Goal: Task Accomplishment & Management: Use online tool/utility

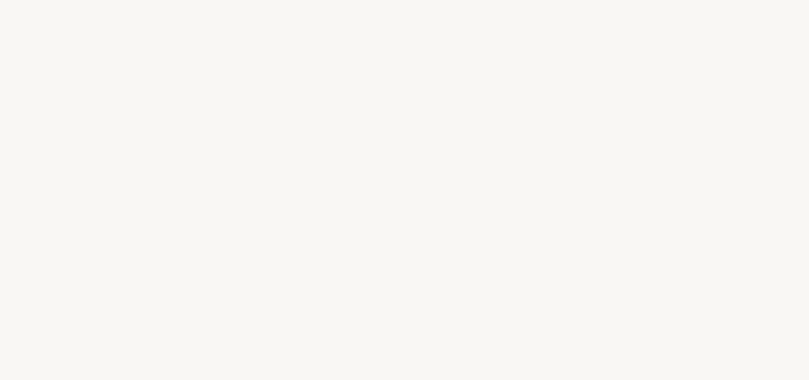
select select "FR"
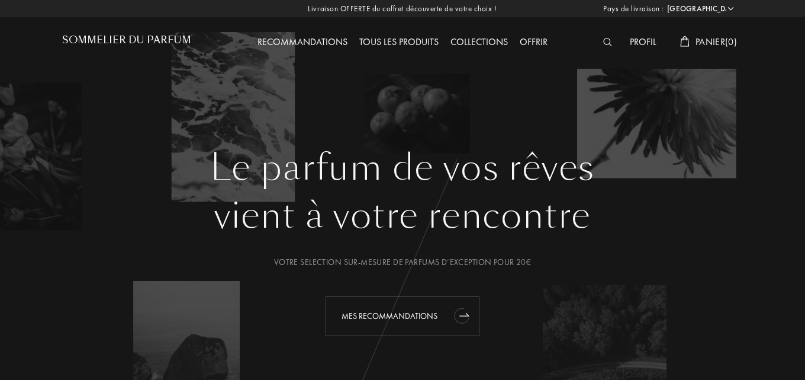
click at [371, 320] on div "Mes Recommandations" at bounding box center [403, 316] width 154 height 40
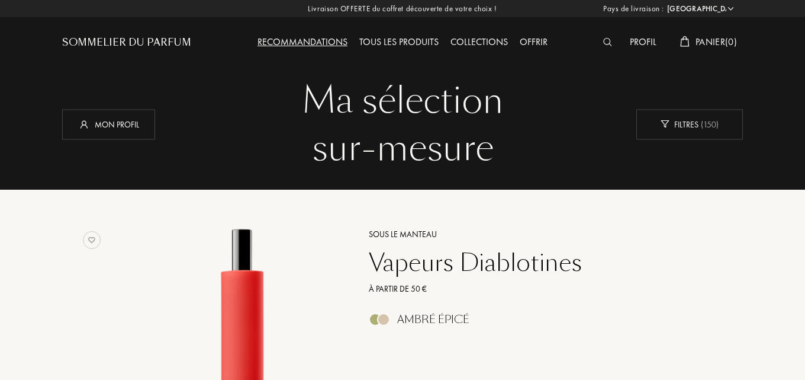
select select "FR"
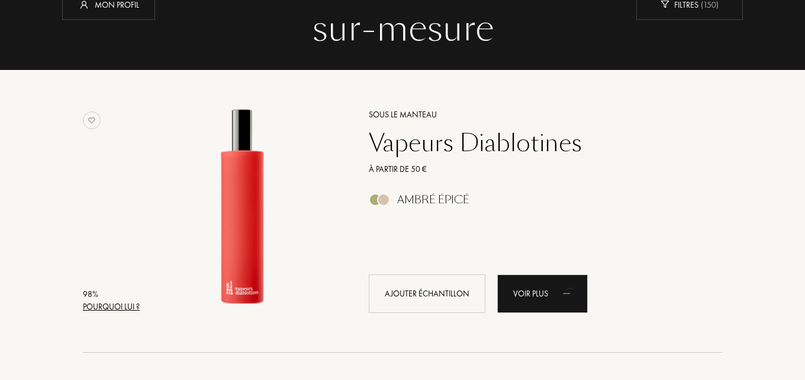
scroll to position [59, 0]
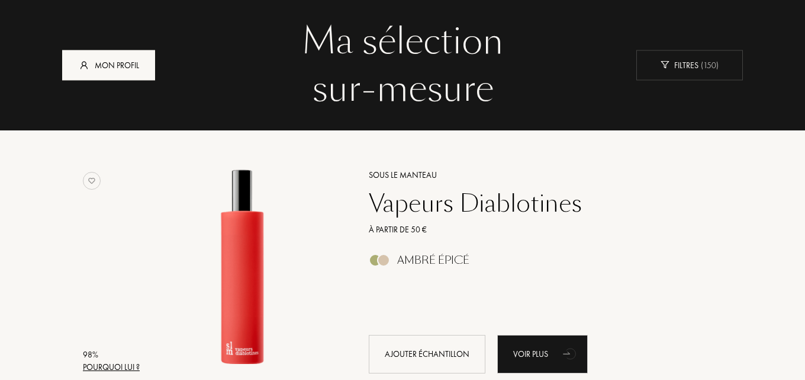
click at [127, 78] on div "Mon profil" at bounding box center [108, 65] width 93 height 30
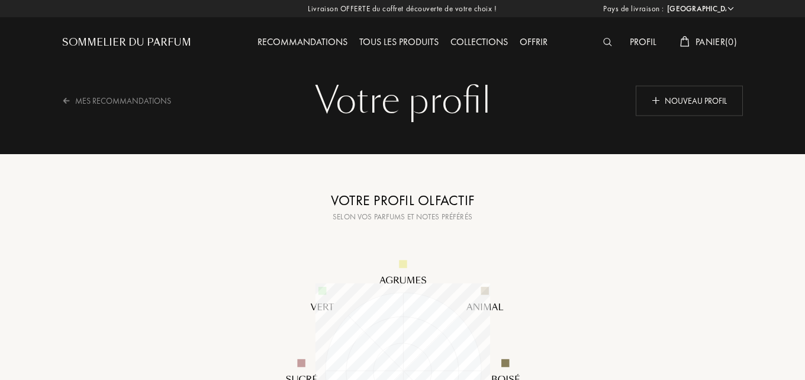
select select "FR"
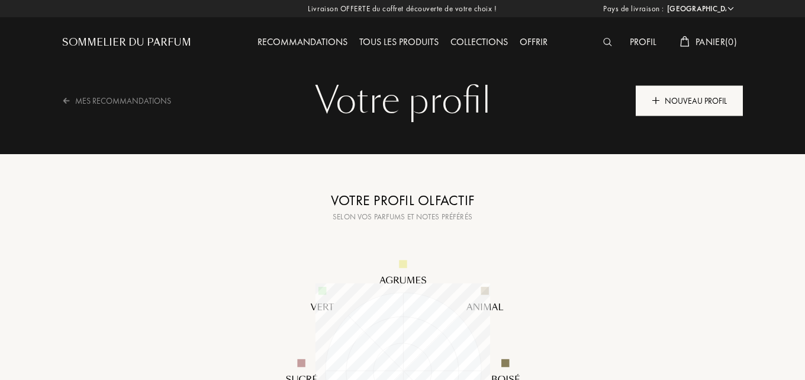
click at [674, 96] on div "Nouveau profil" at bounding box center [689, 100] width 107 height 30
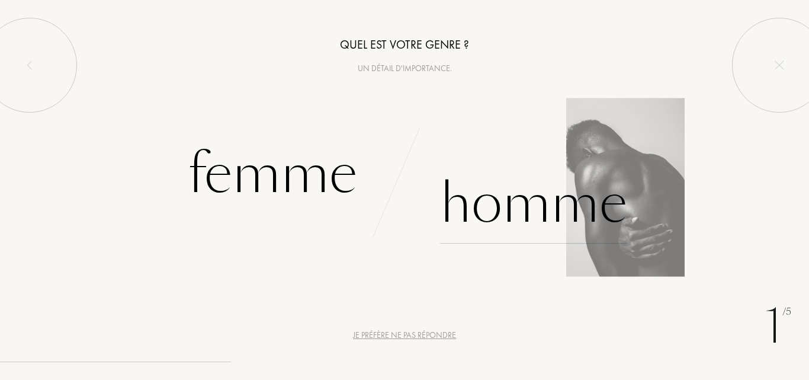
click at [564, 203] on div "Homme" at bounding box center [533, 203] width 187 height 80
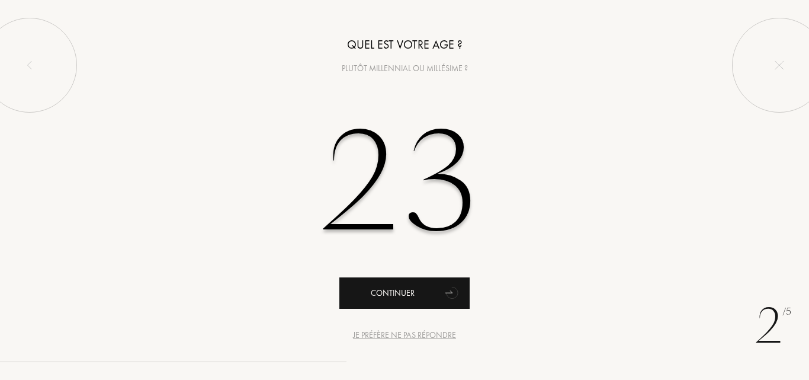
type input "23"
click at [402, 295] on div "Continuer" at bounding box center [404, 292] width 130 height 31
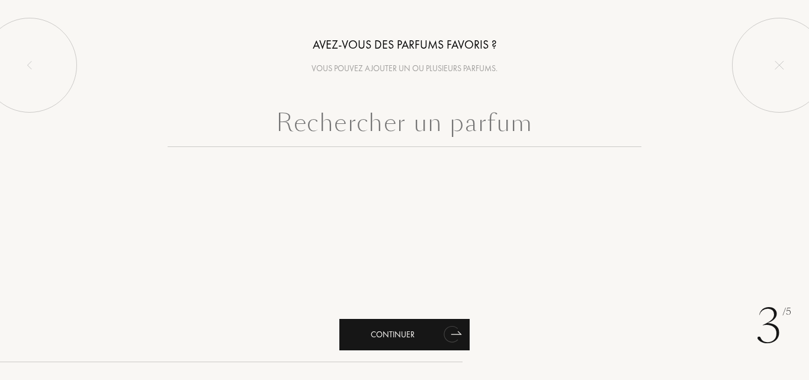
click at [417, 338] on div "Continuer" at bounding box center [404, 334] width 130 height 31
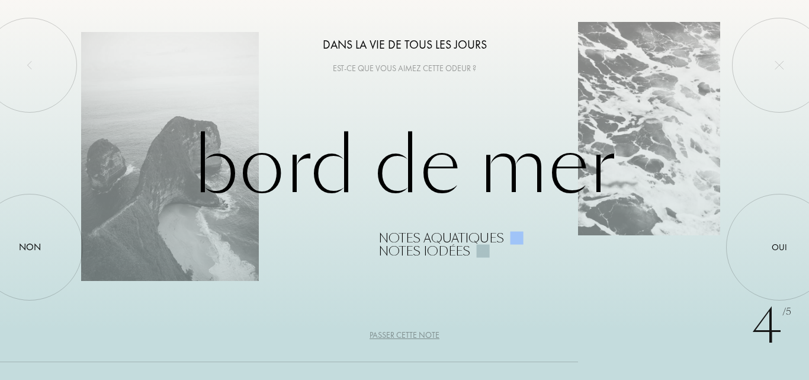
click at [398, 336] on div "Passer cette note" at bounding box center [405, 335] width 70 height 12
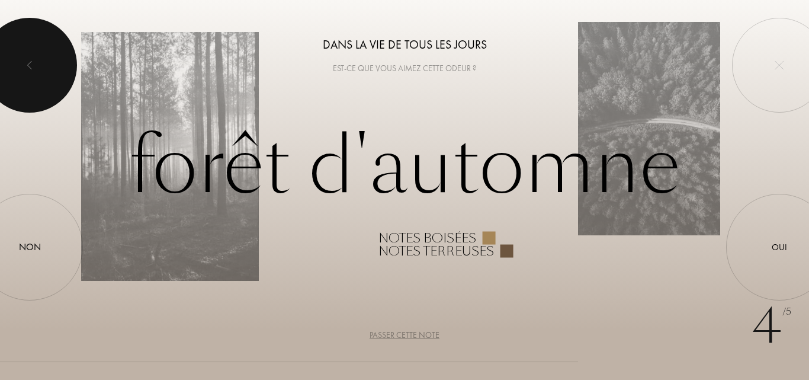
click at [36, 59] on div at bounding box center [29, 65] width 95 height 95
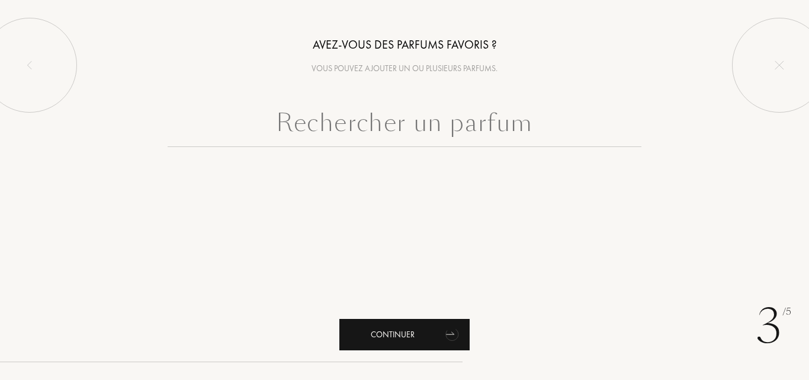
click at [428, 335] on div "Continuer" at bounding box center [404, 334] width 130 height 31
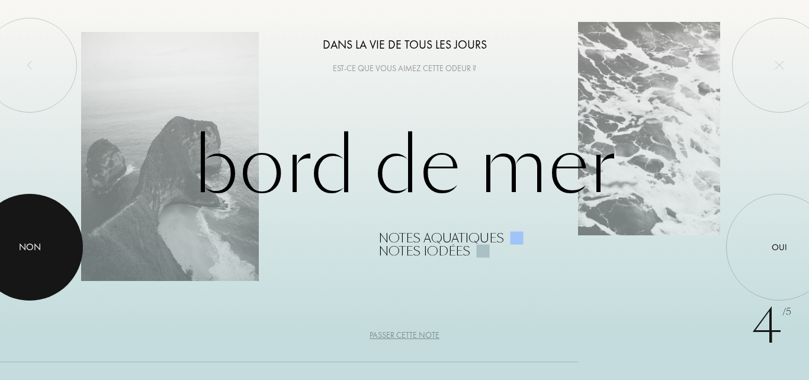
click at [45, 242] on div at bounding box center [29, 247] width 107 height 107
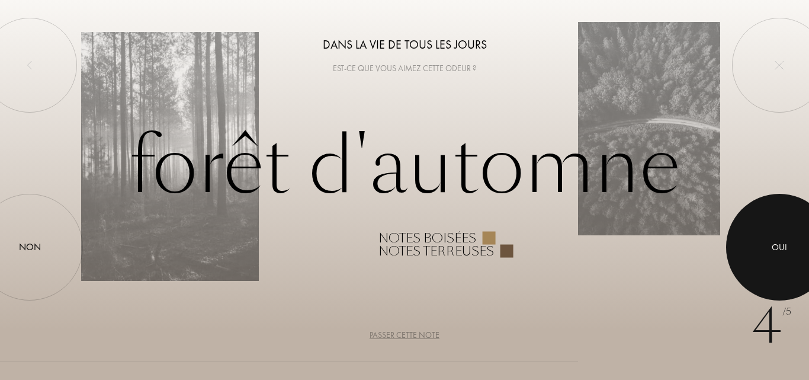
click at [773, 261] on div at bounding box center [779, 247] width 107 height 107
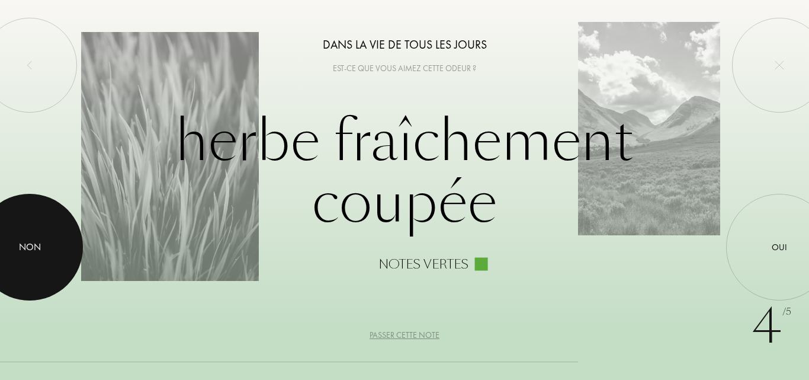
click at [5, 247] on div at bounding box center [29, 247] width 107 height 107
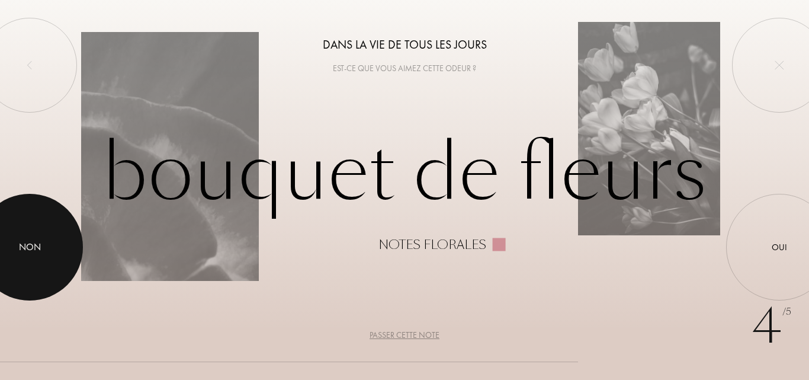
click at [40, 230] on div at bounding box center [29, 247] width 107 height 107
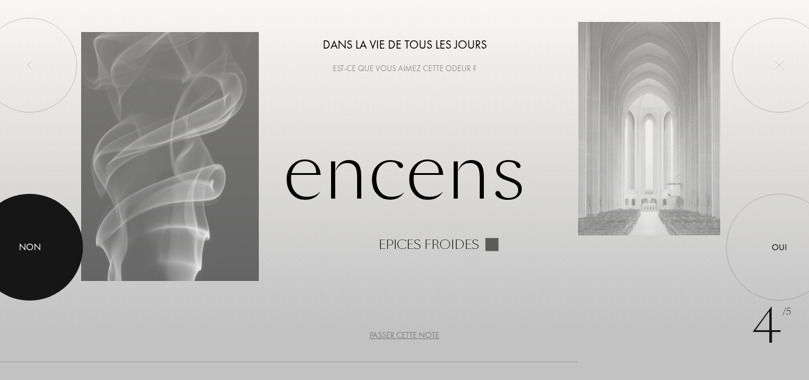
click at [41, 233] on div at bounding box center [29, 247] width 107 height 107
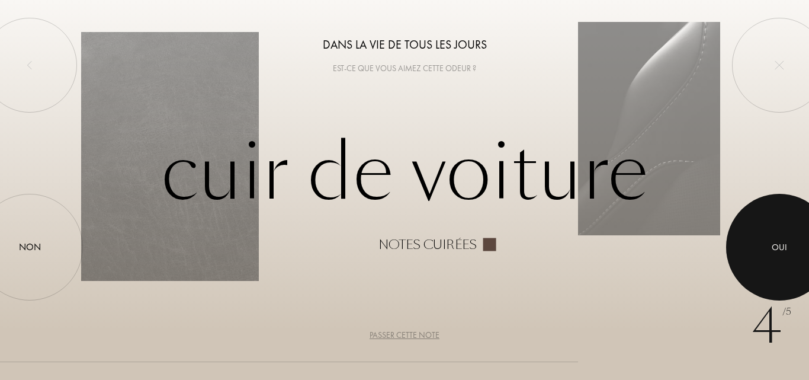
click at [770, 255] on div at bounding box center [779, 247] width 107 height 107
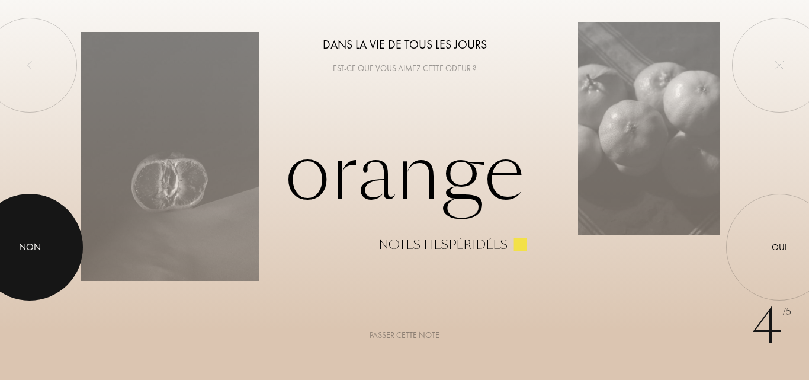
click at [47, 226] on div at bounding box center [29, 247] width 107 height 107
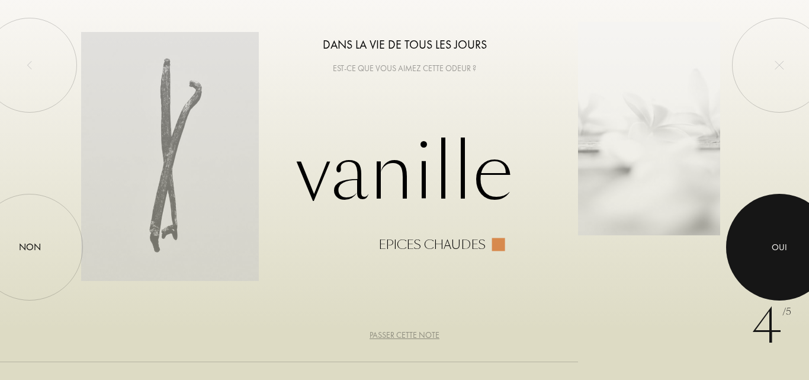
click at [776, 252] on div "Oui" at bounding box center [779, 247] width 15 height 14
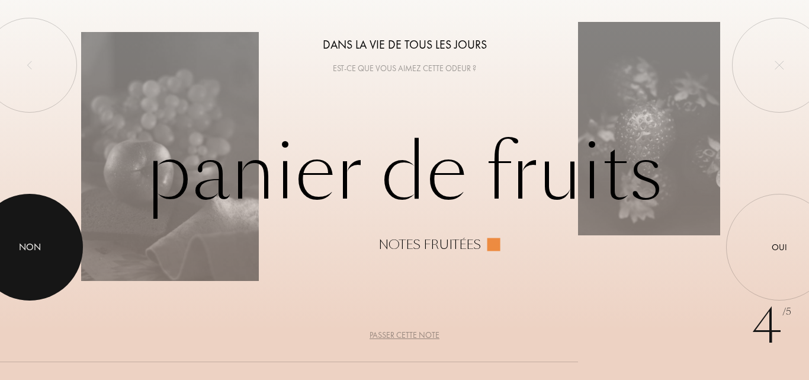
click at [46, 232] on div at bounding box center [29, 247] width 107 height 107
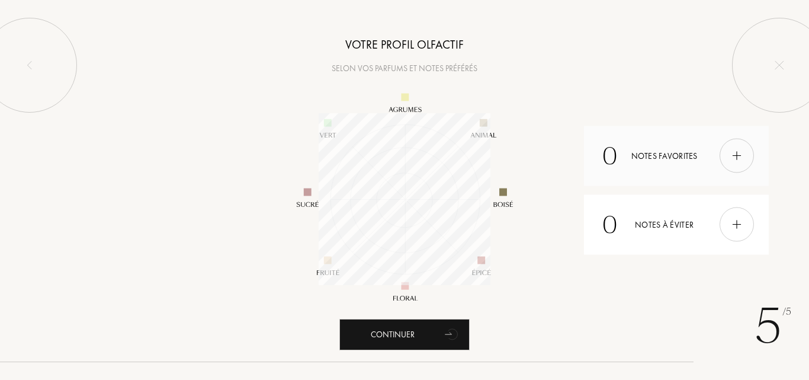
scroll to position [172, 172]
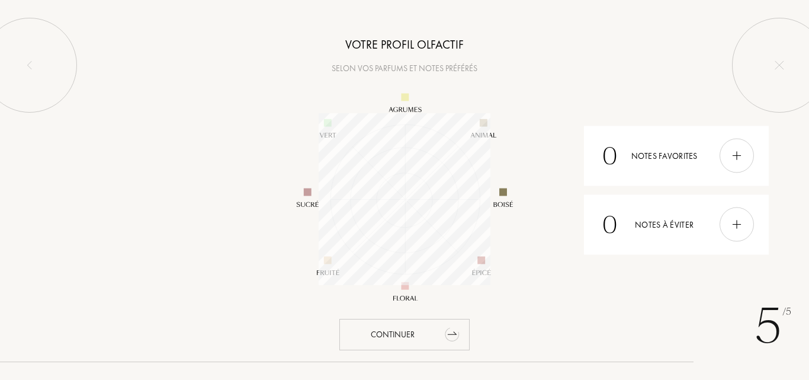
click at [404, 336] on div "Continuer" at bounding box center [404, 334] width 130 height 31
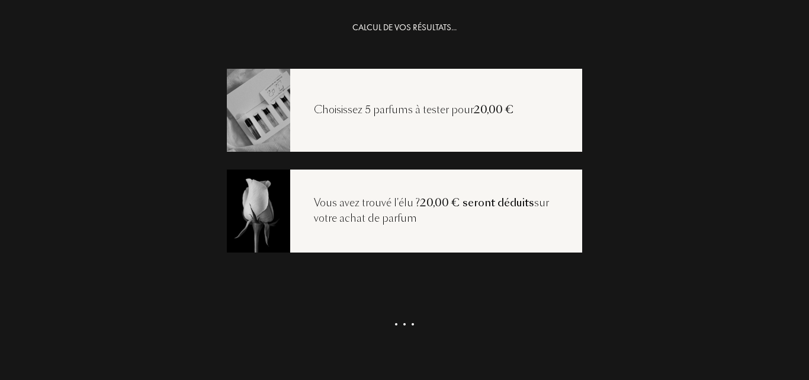
scroll to position [0, 0]
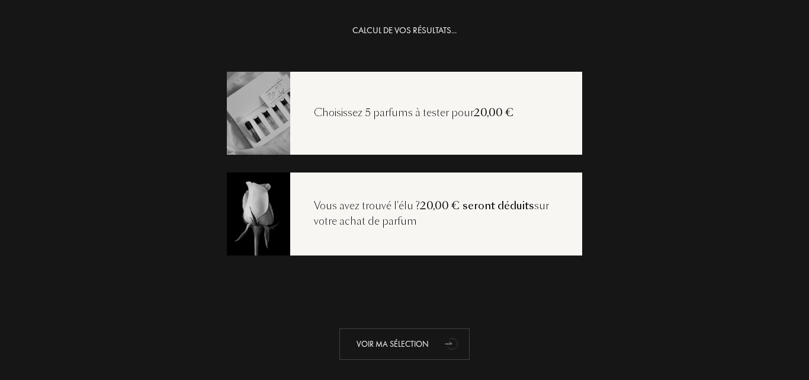
click at [416, 340] on div "Voir ma sélection" at bounding box center [404, 343] width 130 height 31
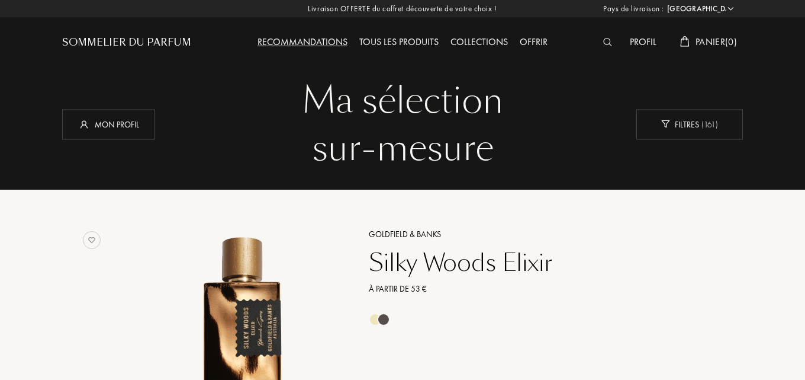
select select "FR"
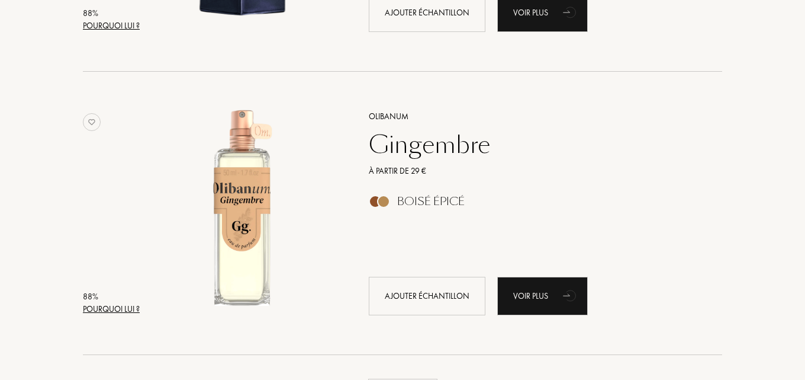
scroll to position [2783, 0]
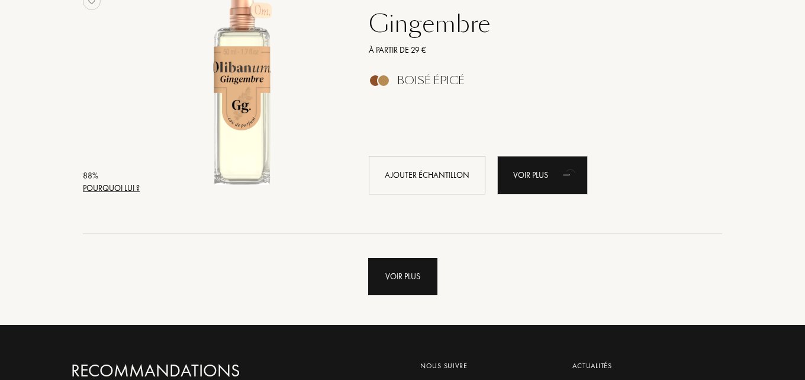
click at [436, 277] on div "Voir plus" at bounding box center [402, 276] width 69 height 37
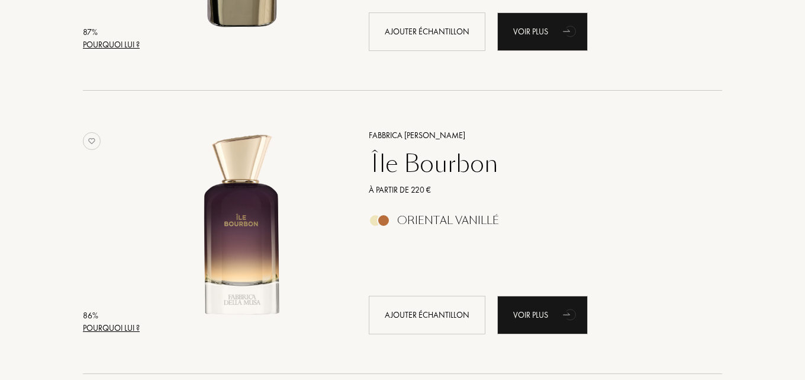
scroll to position [5034, 0]
